Goal: Information Seeking & Learning: Learn about a topic

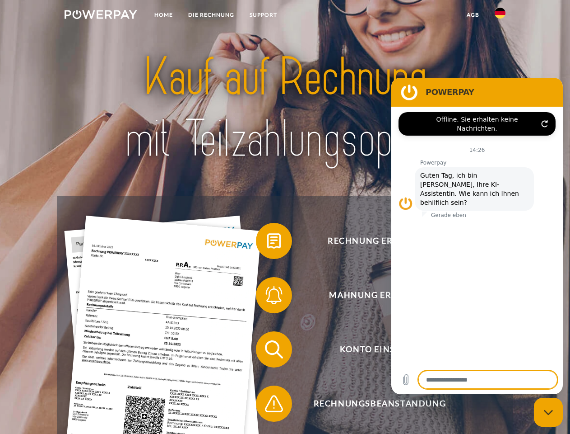
click at [101, 16] on img at bounding box center [101, 14] width 73 height 9
click at [500, 16] on img at bounding box center [500, 13] width 11 height 11
click at [473, 15] on link "agb" at bounding box center [473, 15] width 28 height 16
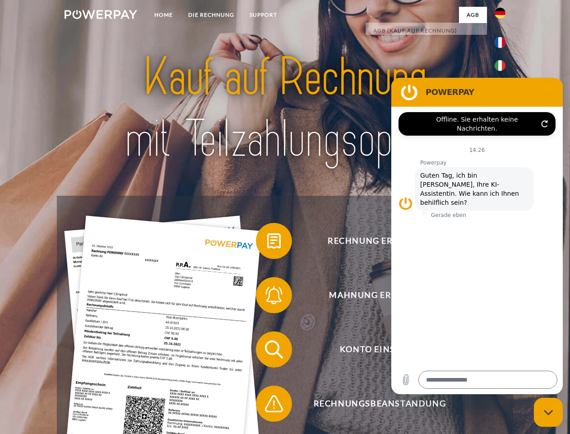
click at [267, 243] on span at bounding box center [260, 240] width 45 height 45
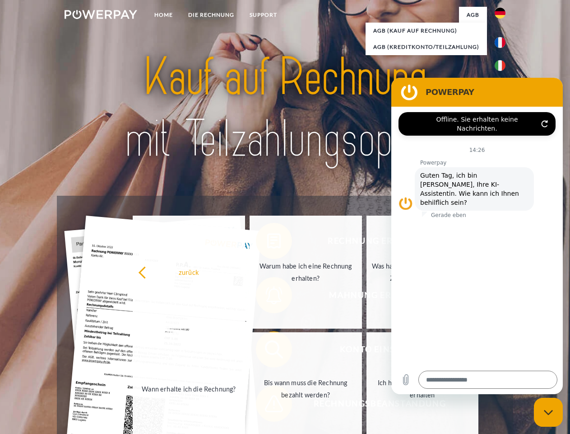
click at [245, 351] on link "Wann erhalte ich die Rechnung?" at bounding box center [189, 388] width 112 height 113
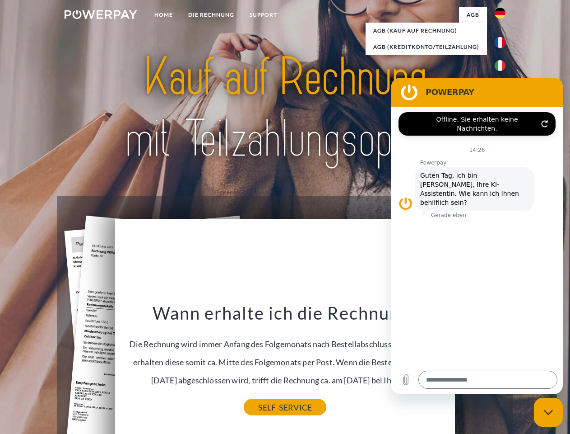
click at [267, 405] on link "SELF-SERVICE" at bounding box center [285, 407] width 83 height 16
click at [549, 412] on icon "Messaging-Fenster schließen" at bounding box center [548, 412] width 9 height 6
type textarea "*"
